Goal: Transaction & Acquisition: Purchase product/service

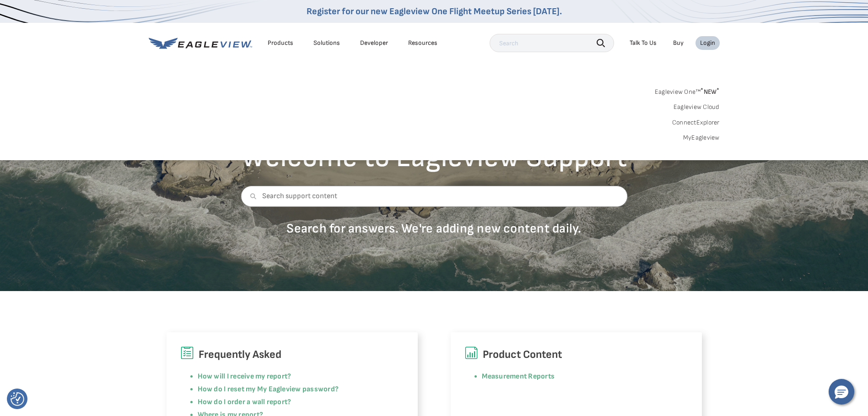
click at [706, 41] on div "Login" at bounding box center [707, 43] width 15 height 8
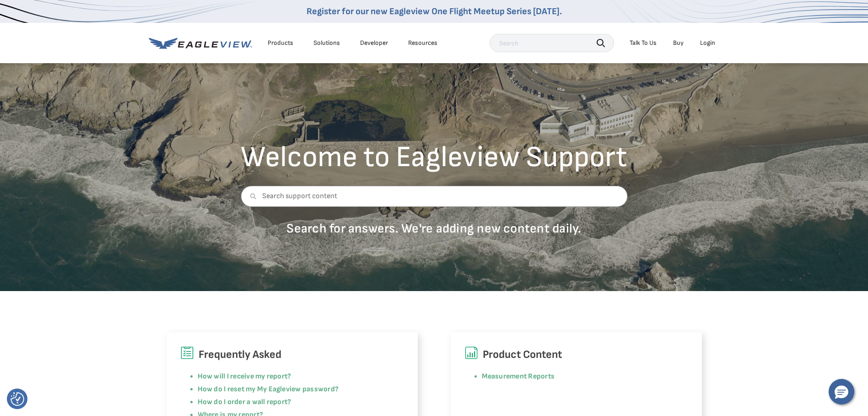
click at [706, 41] on div "Login" at bounding box center [707, 43] width 15 height 8
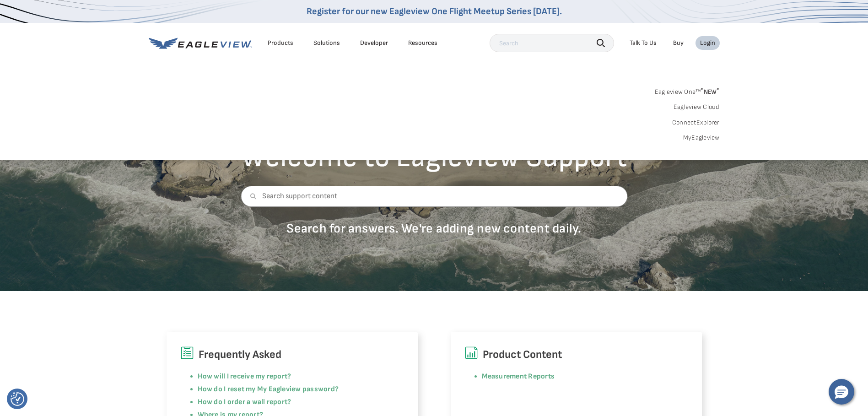
click at [706, 41] on div "Login" at bounding box center [707, 43] width 15 height 8
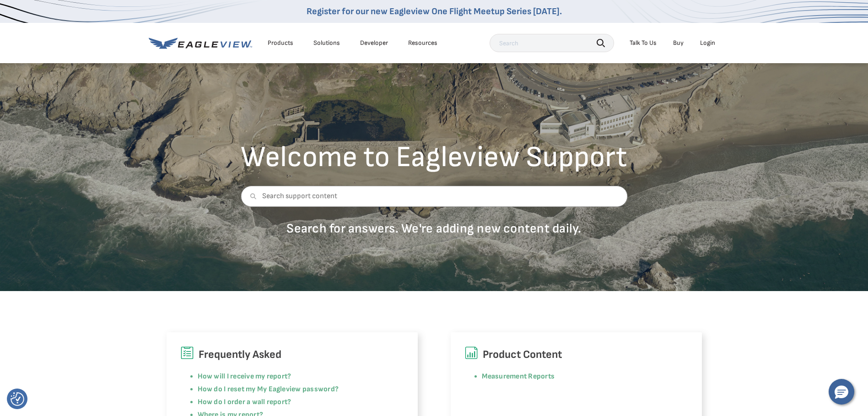
click at [276, 43] on div "Products" at bounding box center [281, 43] width 26 height 8
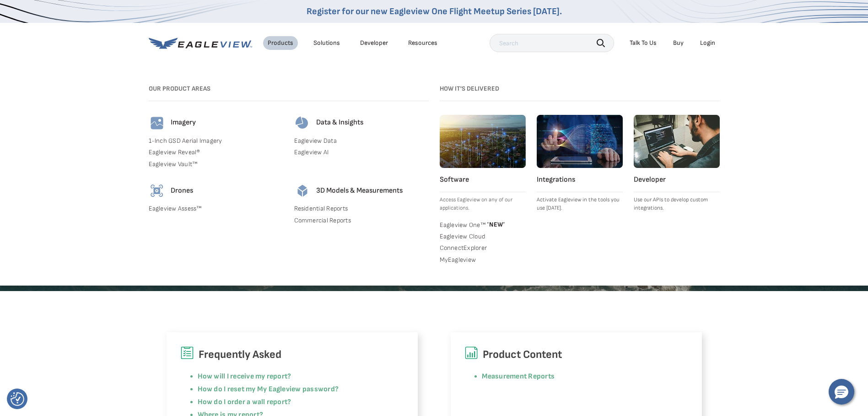
click at [709, 42] on div "Login" at bounding box center [707, 43] width 15 height 8
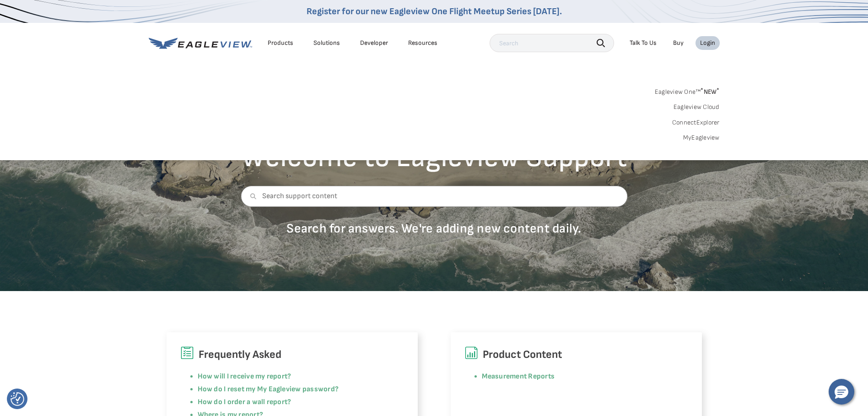
click at [709, 41] on div "Login" at bounding box center [707, 43] width 15 height 8
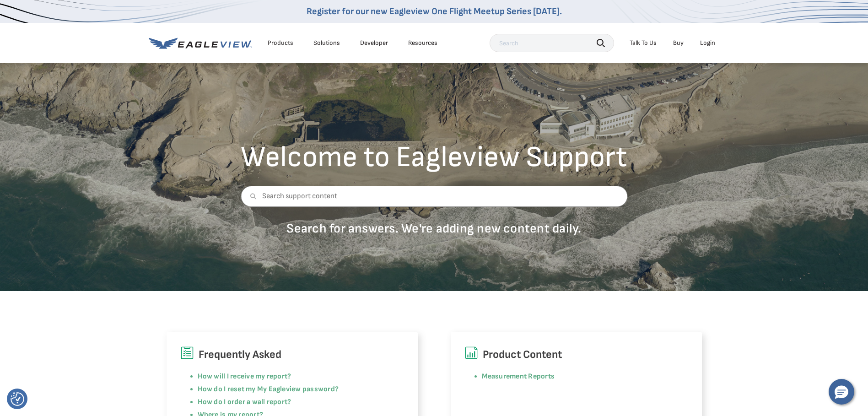
click at [554, 45] on input "text" at bounding box center [552, 43] width 125 height 18
type input "206 MCSWAIN RD HATTIESBURG,MS 39402"
click at [601, 43] on icon "button" at bounding box center [601, 43] width 8 height 8
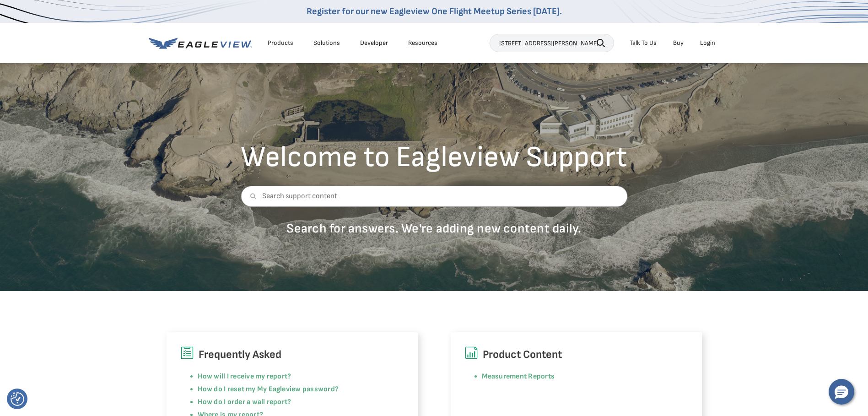
click at [601, 43] on icon "button" at bounding box center [601, 43] width 8 height 8
click at [680, 45] on link "Buy" at bounding box center [678, 43] width 11 height 8
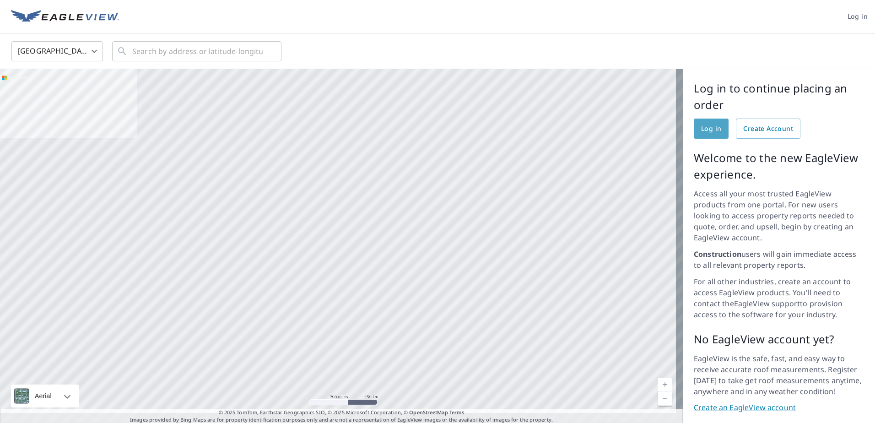
click at [704, 133] on span "Log in" at bounding box center [711, 128] width 20 height 11
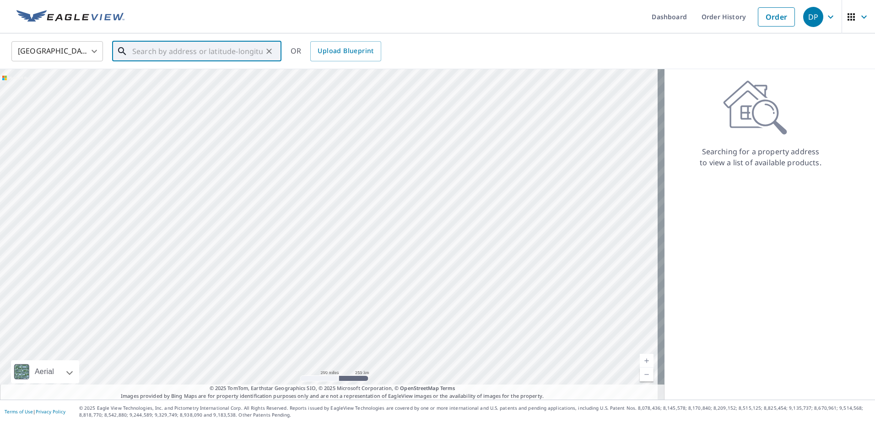
click at [179, 52] on input "text" at bounding box center [197, 51] width 130 height 26
click at [158, 87] on p "[GEOGRAPHIC_DATA]" at bounding box center [202, 87] width 144 height 9
type input "[STREET_ADDRESS][PERSON_NAME]"
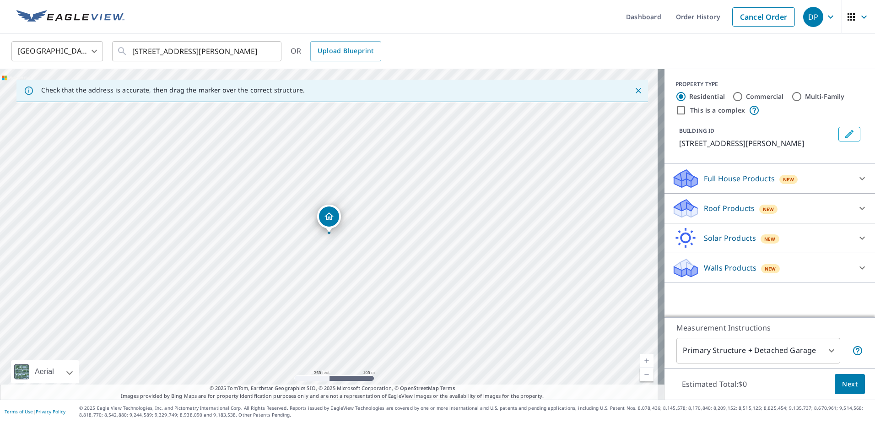
click at [688, 208] on icon at bounding box center [685, 211] width 23 height 11
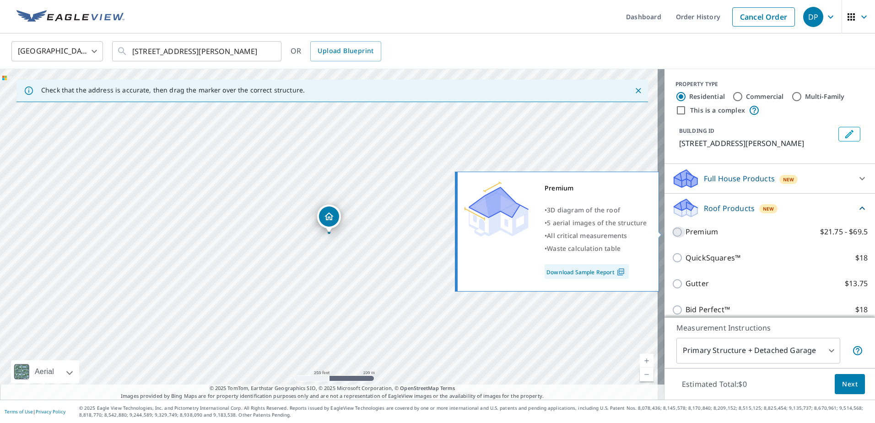
click at [672, 233] on input "Premium $21.75 - $69.5" at bounding box center [679, 232] width 14 height 11
checkbox input "true"
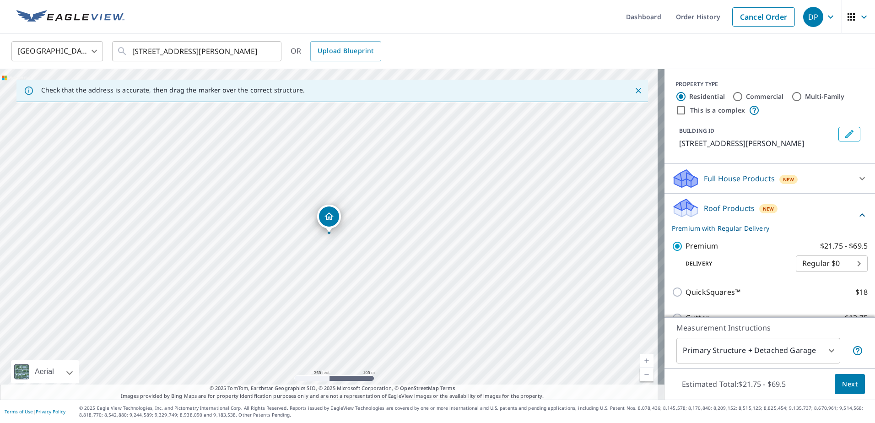
click at [843, 384] on span "Next" at bounding box center [850, 384] width 16 height 11
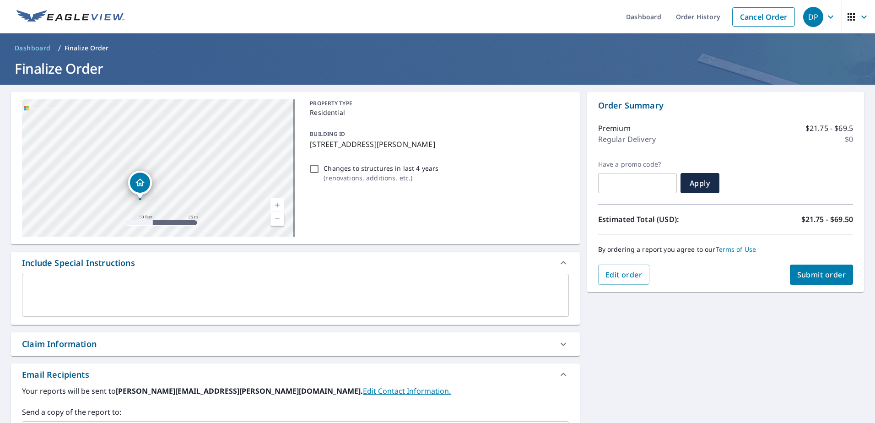
drag, startPoint x: 97, startPoint y: 199, endPoint x: 239, endPoint y: 184, distance: 142.7
click at [239, 184] on div "206 Mcswain Rd Hattiesburg, MS 39401" at bounding box center [158, 167] width 273 height 137
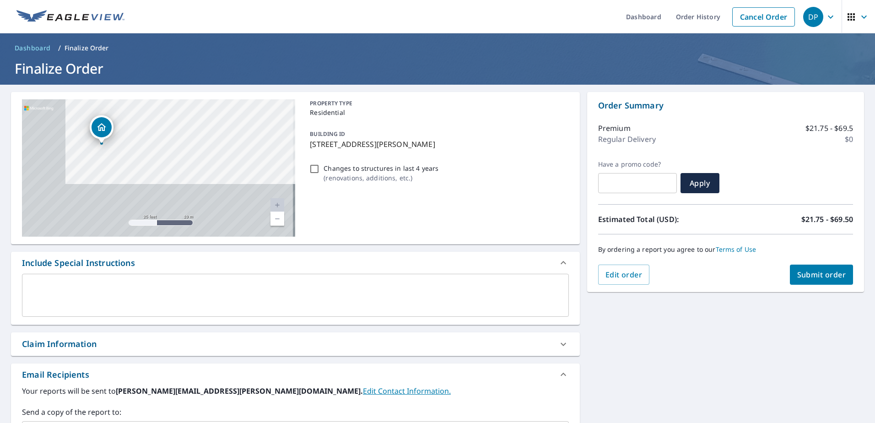
drag, startPoint x: 215, startPoint y: 187, endPoint x: 276, endPoint y: 114, distance: 94.6
click at [276, 114] on div "206 Mcswain Rd Hattiesburg, MS 39401" at bounding box center [158, 167] width 273 height 137
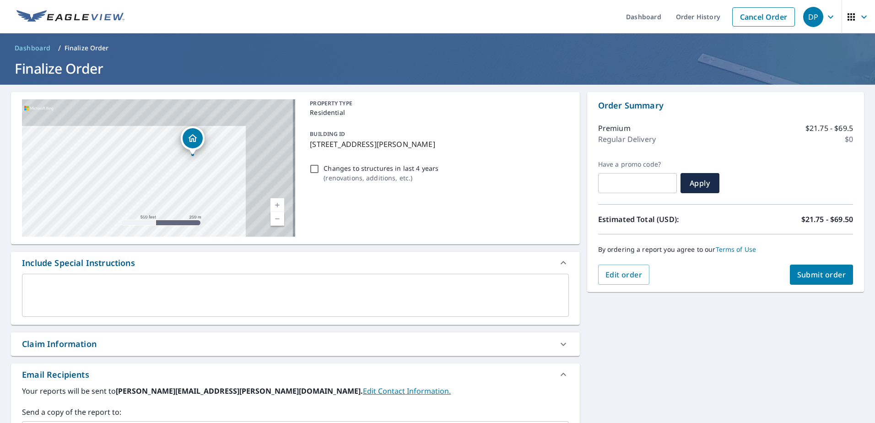
drag, startPoint x: 208, startPoint y: 189, endPoint x: 114, endPoint y: 245, distance: 109.6
click at [114, 245] on div "206 Mcswain Rd Hattiesburg, MS 39401 Aerial Road A standard road map Aerial A d…" at bounding box center [295, 322] width 569 height 460
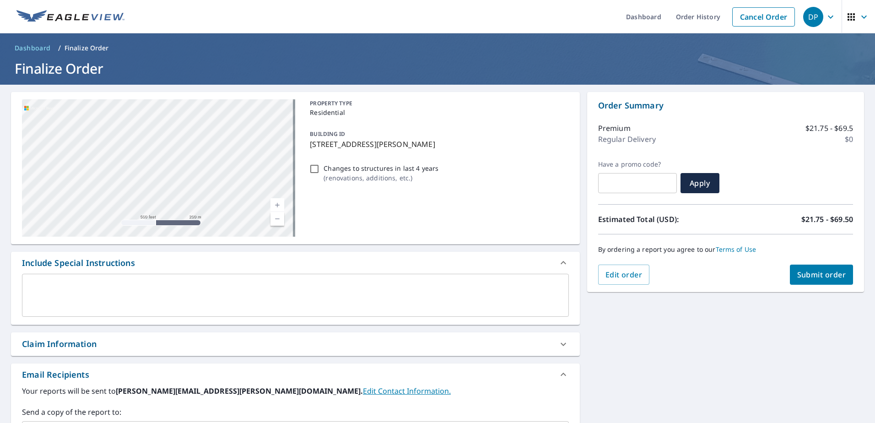
click at [823, 274] on span "Submit order" at bounding box center [821, 275] width 49 height 10
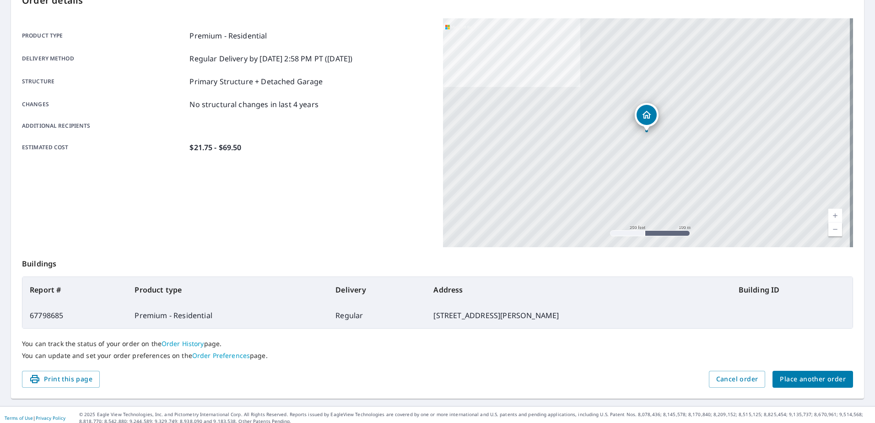
scroll to position [116, 0]
